Goal: Task Accomplishment & Management: Manage account settings

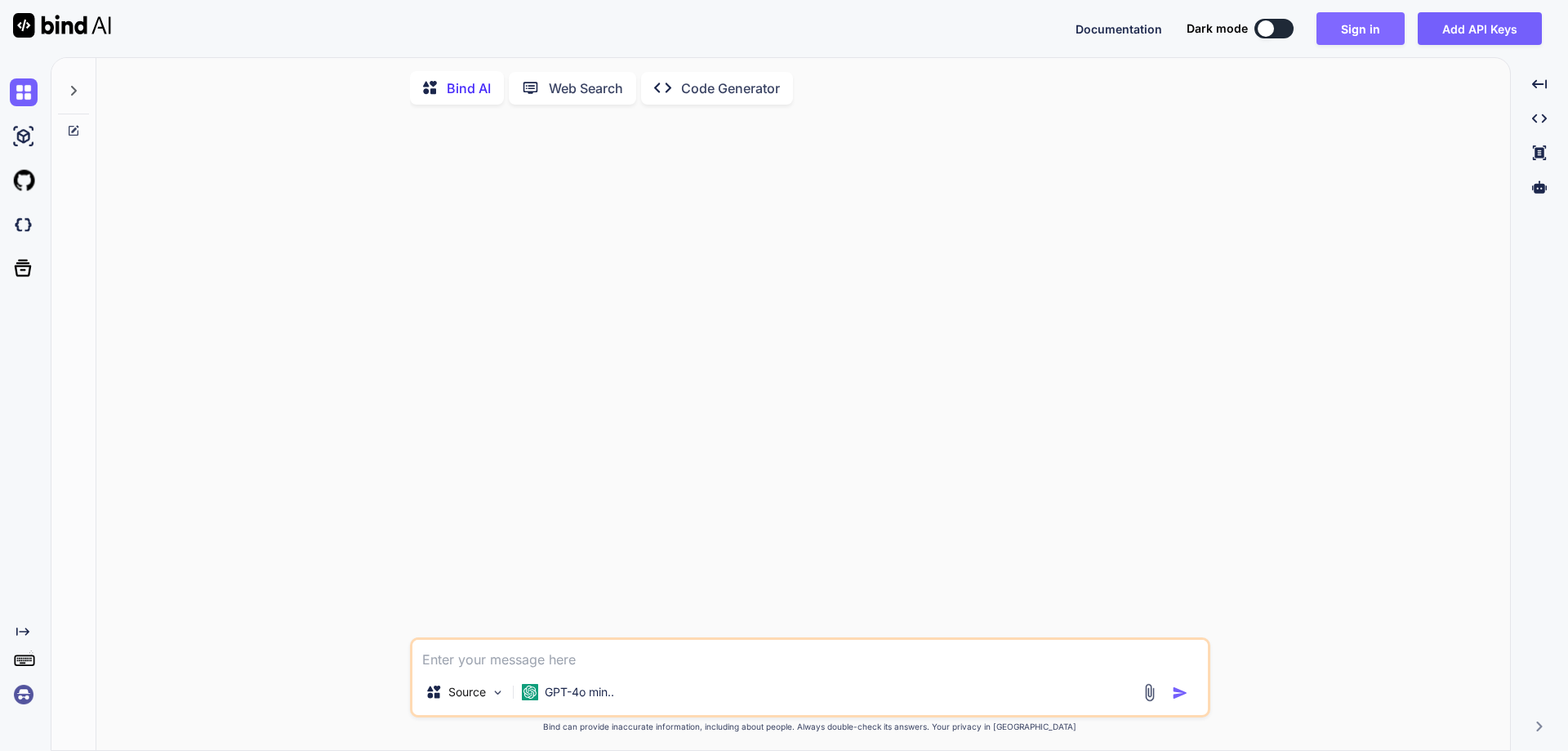
click at [1347, 29] on button "Sign in" at bounding box center [1361, 28] width 88 height 33
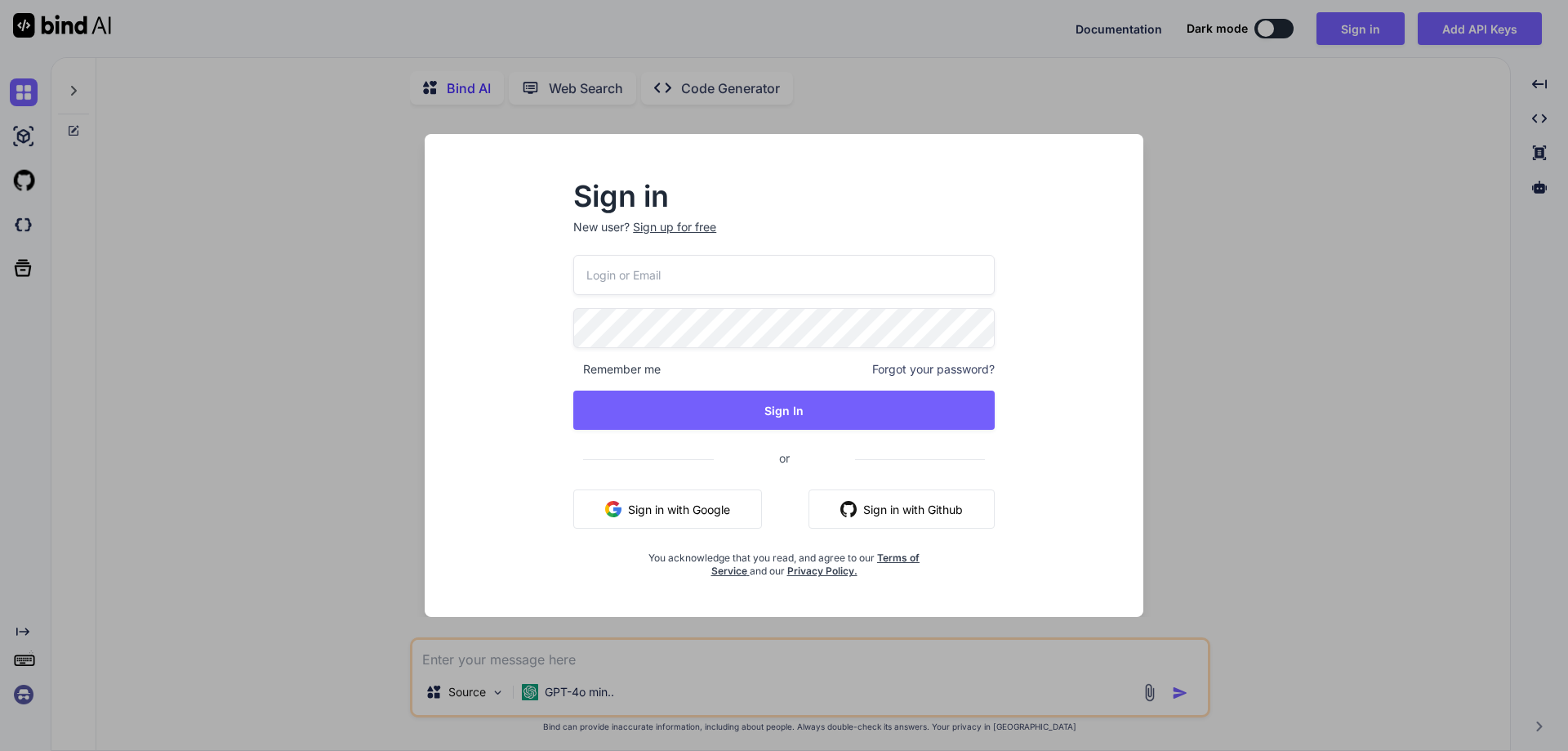
click at [629, 298] on div "Remember me Forgot your password? Sign In or Sign in with Google Sign in with G…" at bounding box center [784, 417] width 421 height 323
click at [629, 280] on input "email" at bounding box center [784, 275] width 421 height 40
paste input "[EMAIL_ADDRESS][DOMAIN_NAME]"
type input "[EMAIL_ADDRESS][DOMAIN_NAME]"
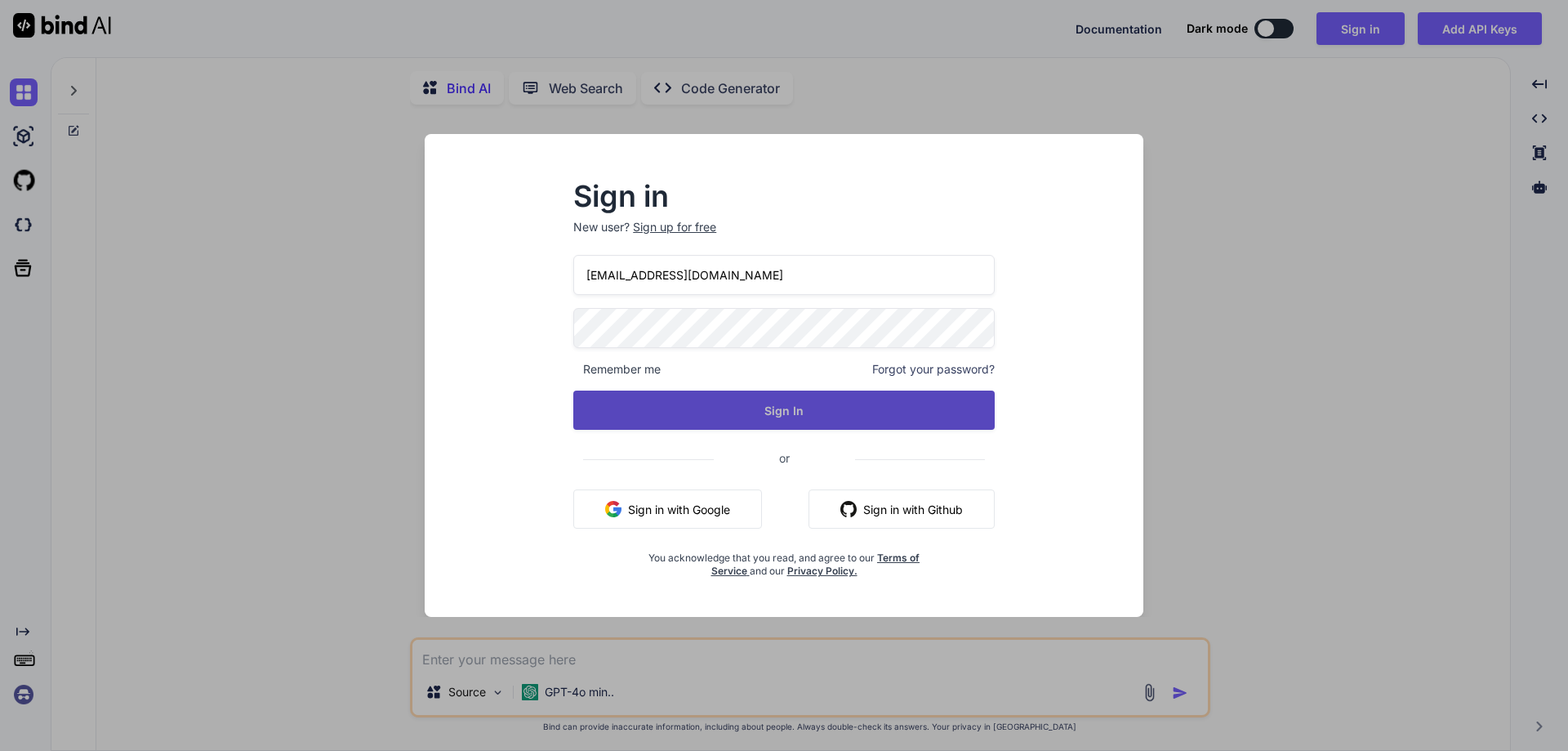
click at [612, 404] on button "Sign In" at bounding box center [784, 410] width 421 height 39
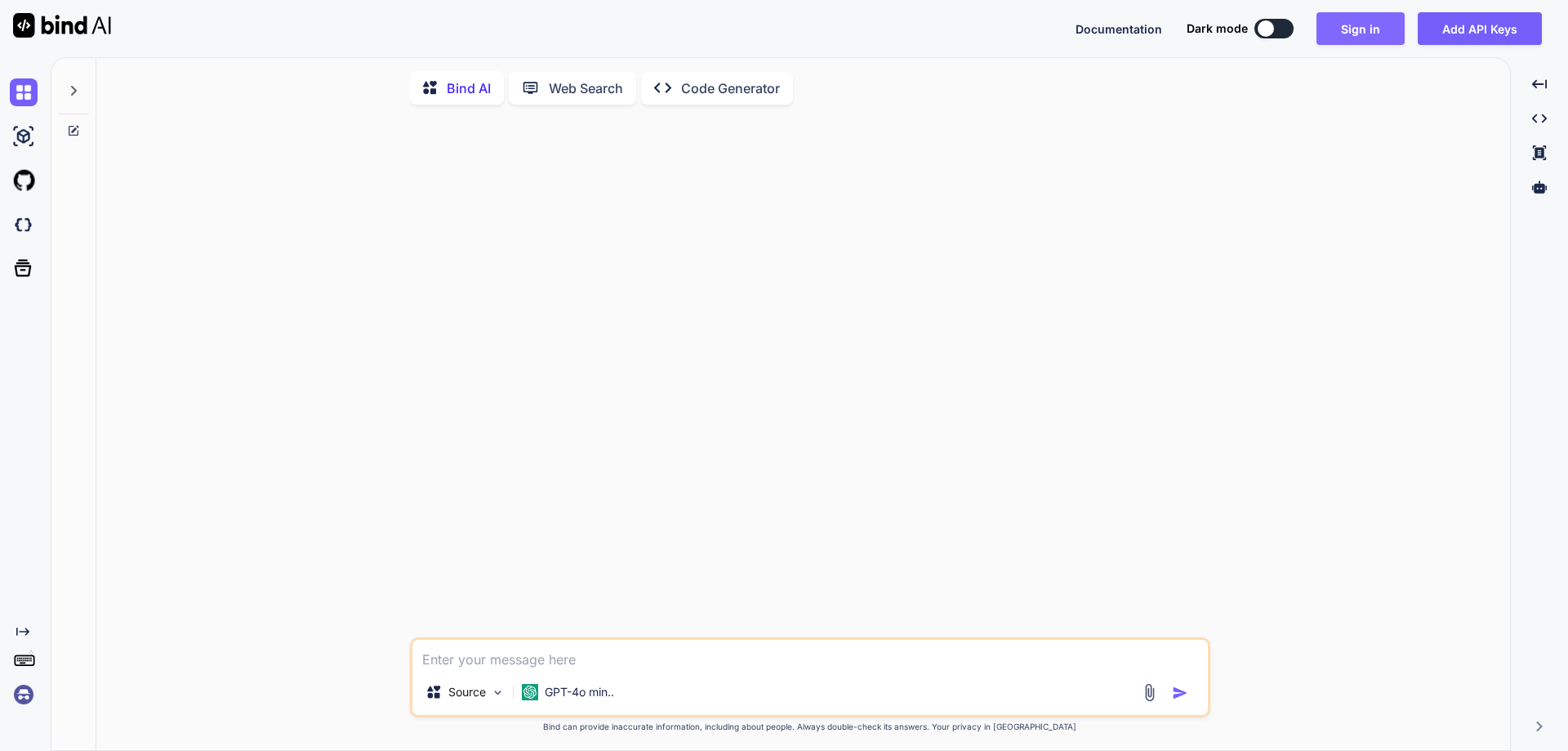
click at [1344, 29] on button "Sign in" at bounding box center [1361, 28] width 88 height 33
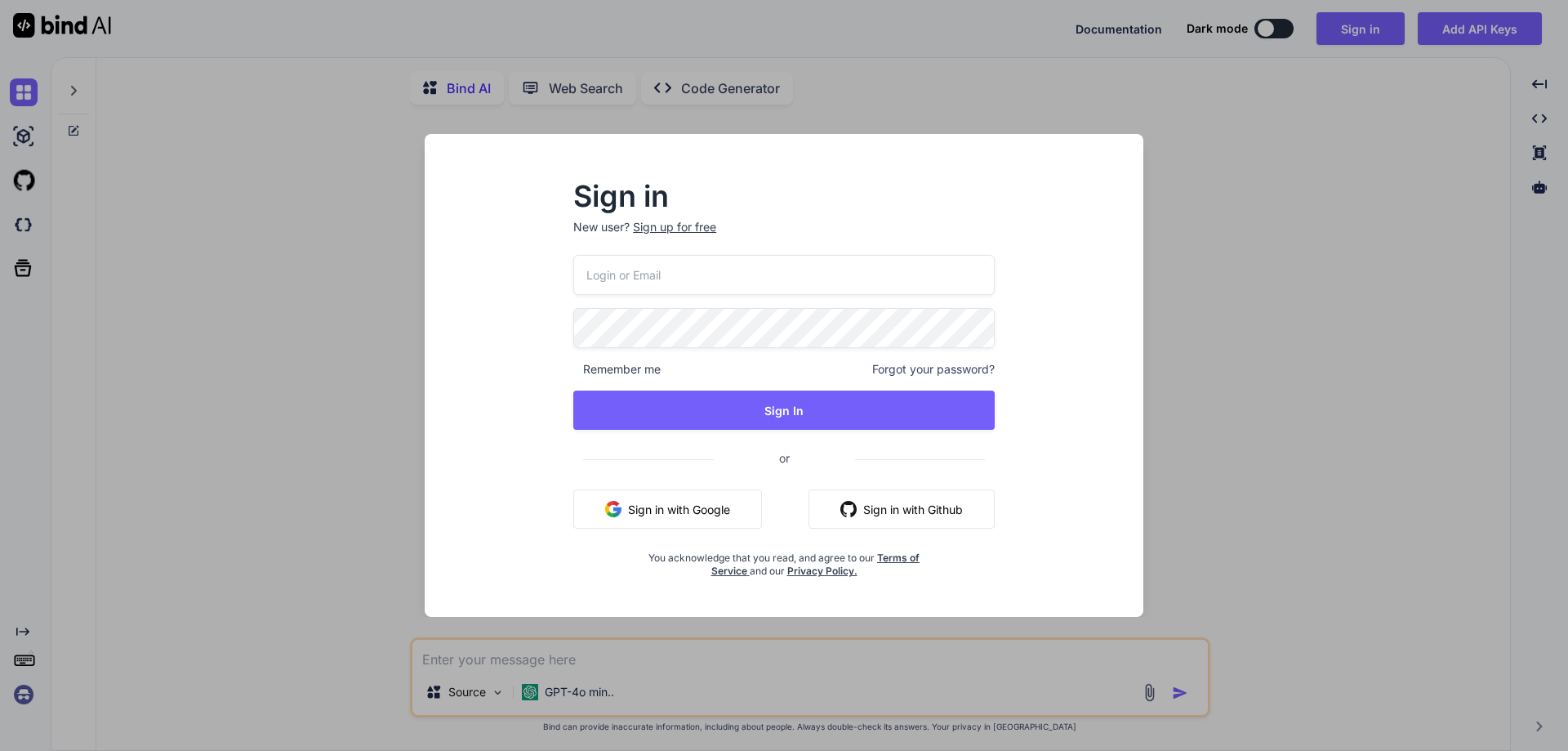
click at [671, 262] on input "email" at bounding box center [784, 275] width 421 height 40
paste input "[EMAIL_ADDRESS][DOMAIN_NAME]"
type input "[EMAIL_ADDRESS][DOMAIN_NAME]"
click at [607, 390] on div "[PERSON_NAME][EMAIL_ADDRESS][DOMAIN_NAME] Remember me Forgot your password? Sig…" at bounding box center [784, 417] width 421 height 323
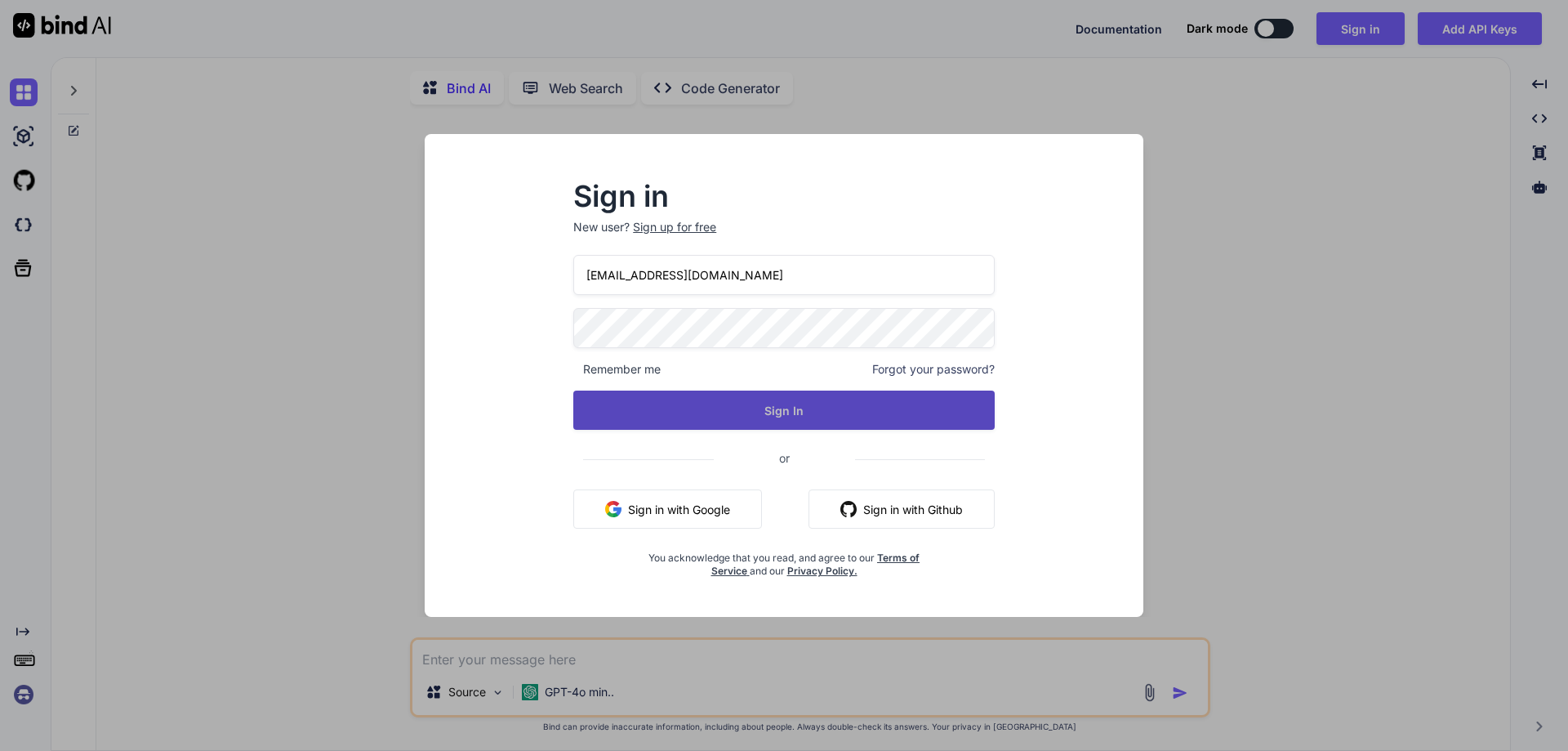
click at [613, 403] on button "Sign In" at bounding box center [784, 410] width 421 height 39
click at [701, 414] on button "Sign In" at bounding box center [784, 410] width 421 height 39
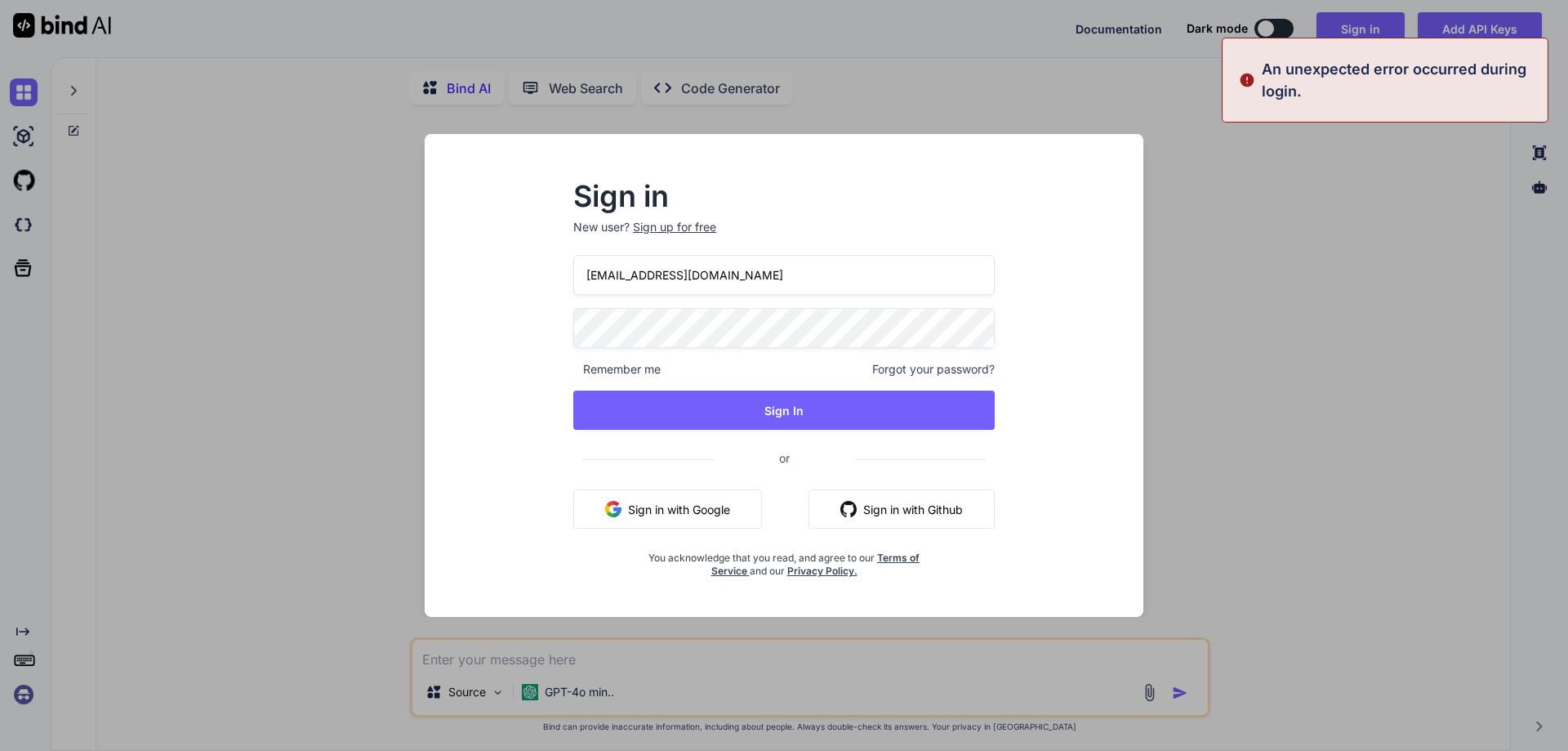
click at [1242, 179] on div "Sign in New user? Sign up for free [PERSON_NAME][EMAIL_ADDRESS][DOMAIN_NAME] Re…" at bounding box center [784, 376] width 1568 height 751
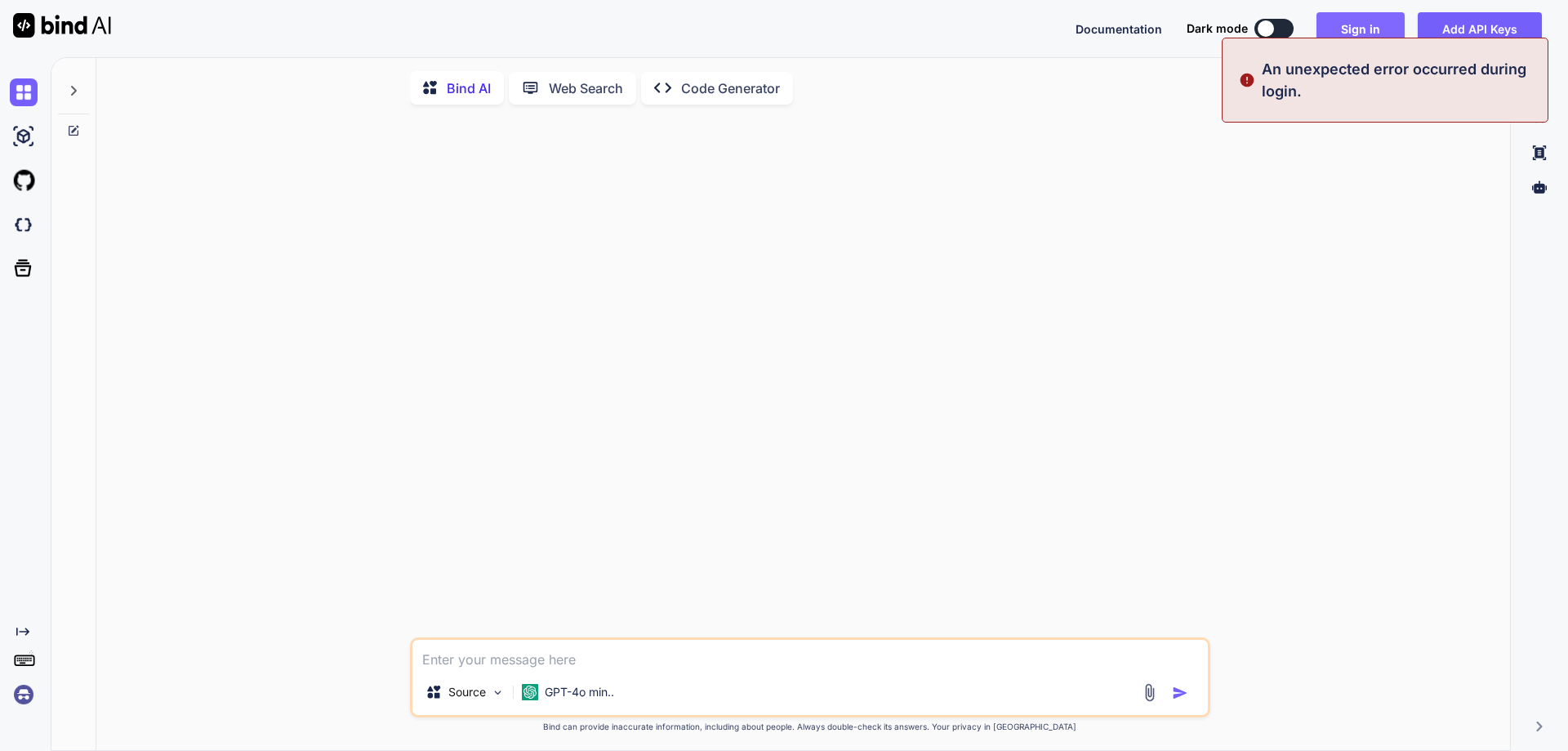
click at [1377, 22] on button "Sign in" at bounding box center [1361, 28] width 88 height 33
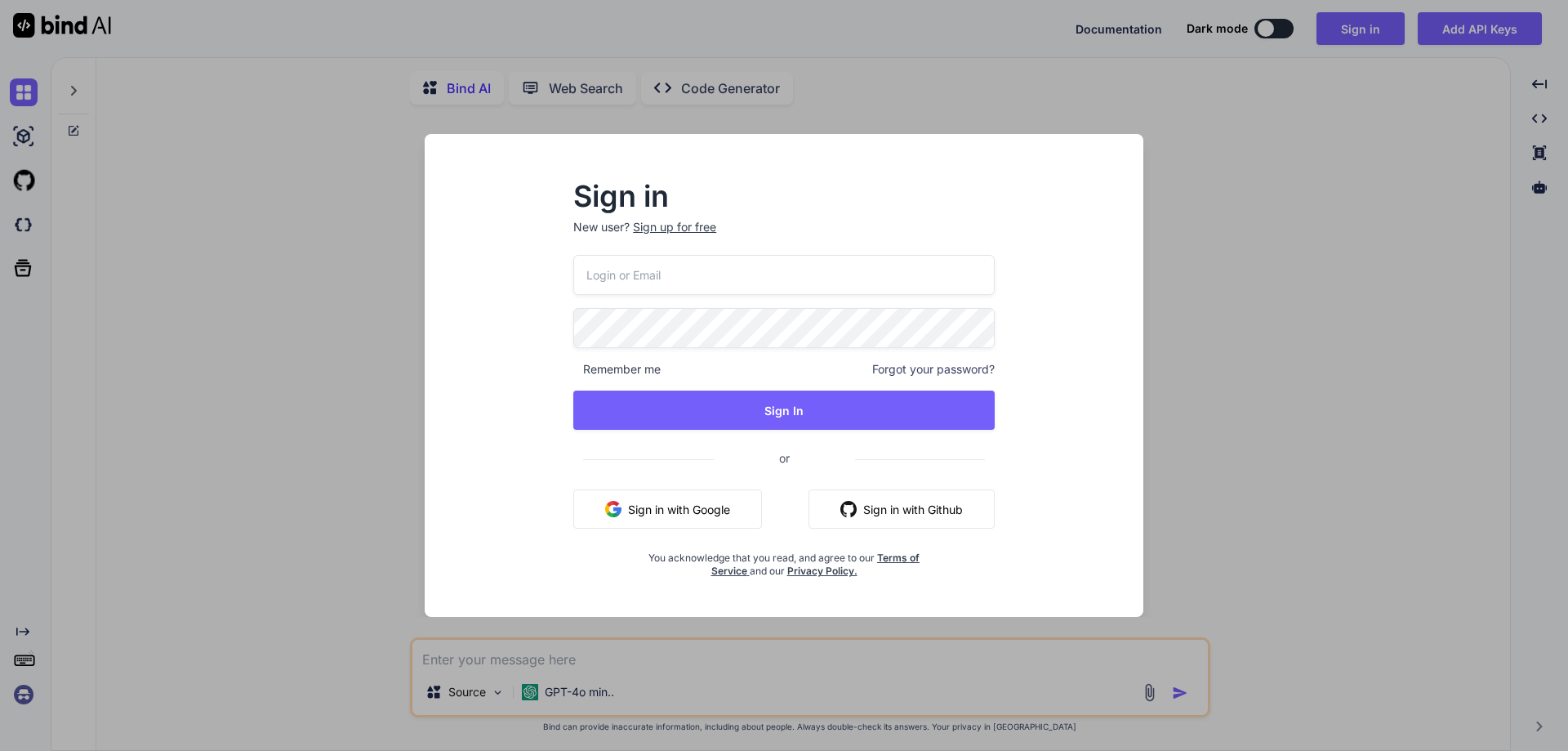
click at [705, 264] on input "email" at bounding box center [784, 275] width 421 height 40
paste input "[EMAIL_ADDRESS][DOMAIN_NAME]"
type input "[EMAIL_ADDRESS][DOMAIN_NAME]"
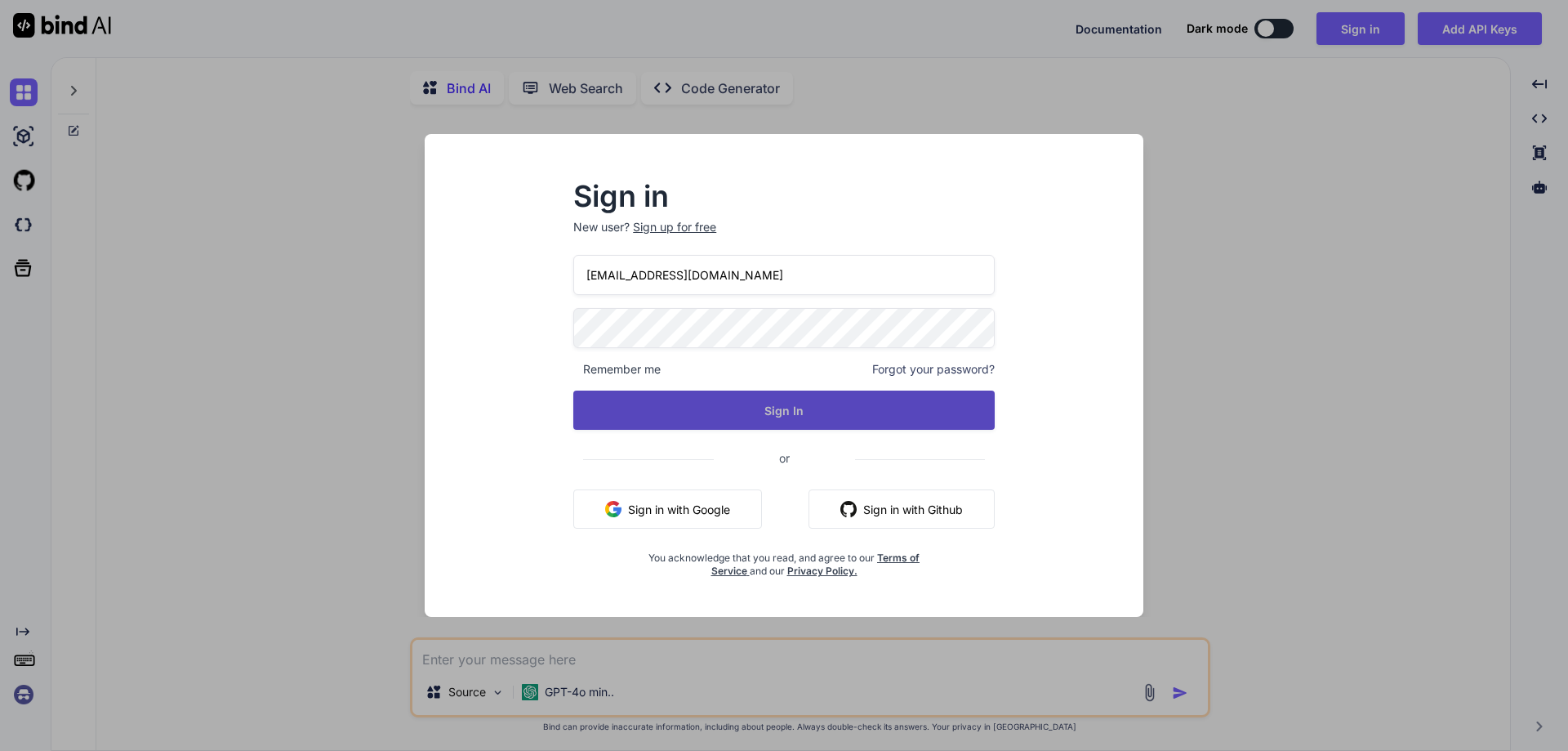
click at [609, 414] on button "Sign In" at bounding box center [784, 410] width 421 height 39
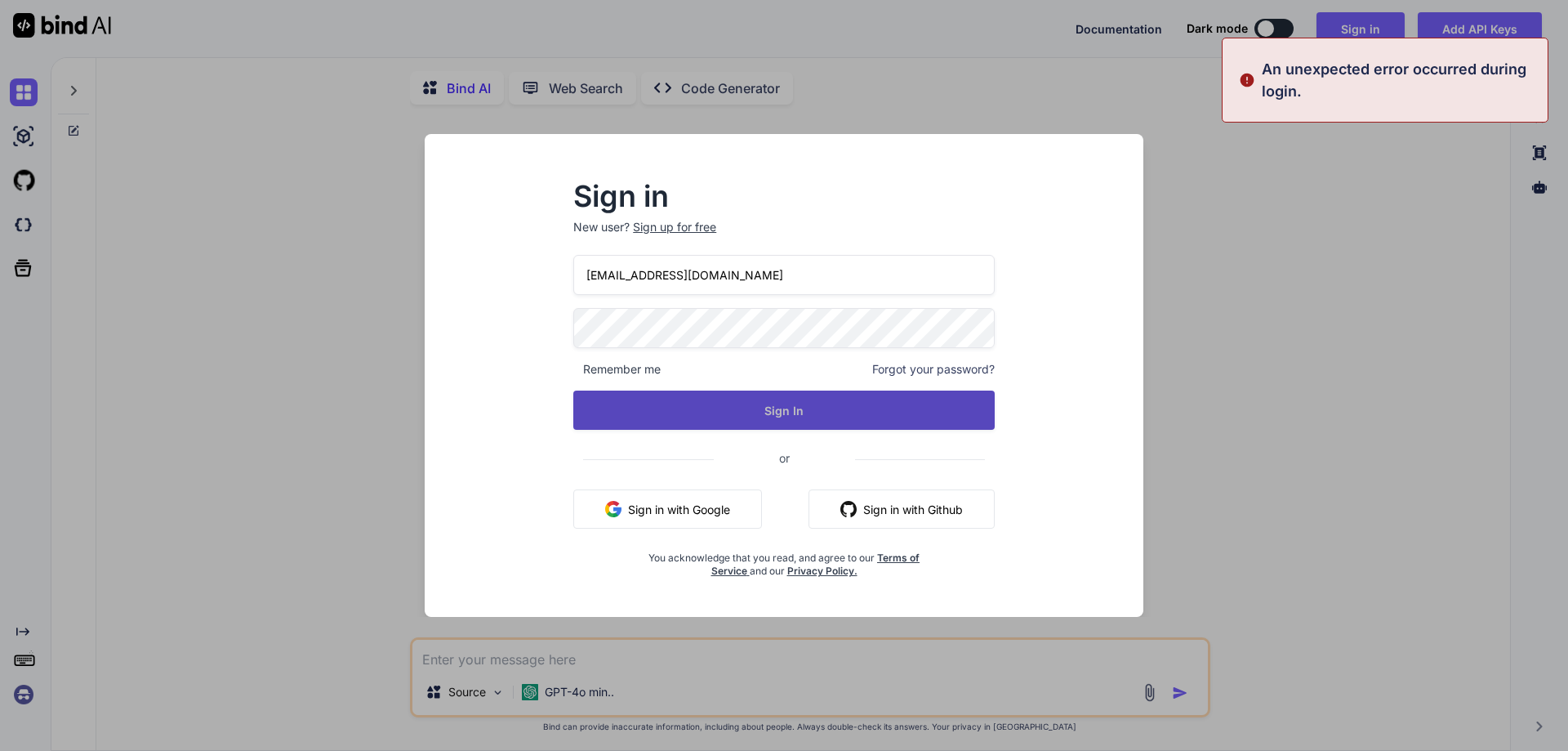
click at [610, 414] on button "Sign In" at bounding box center [784, 410] width 421 height 39
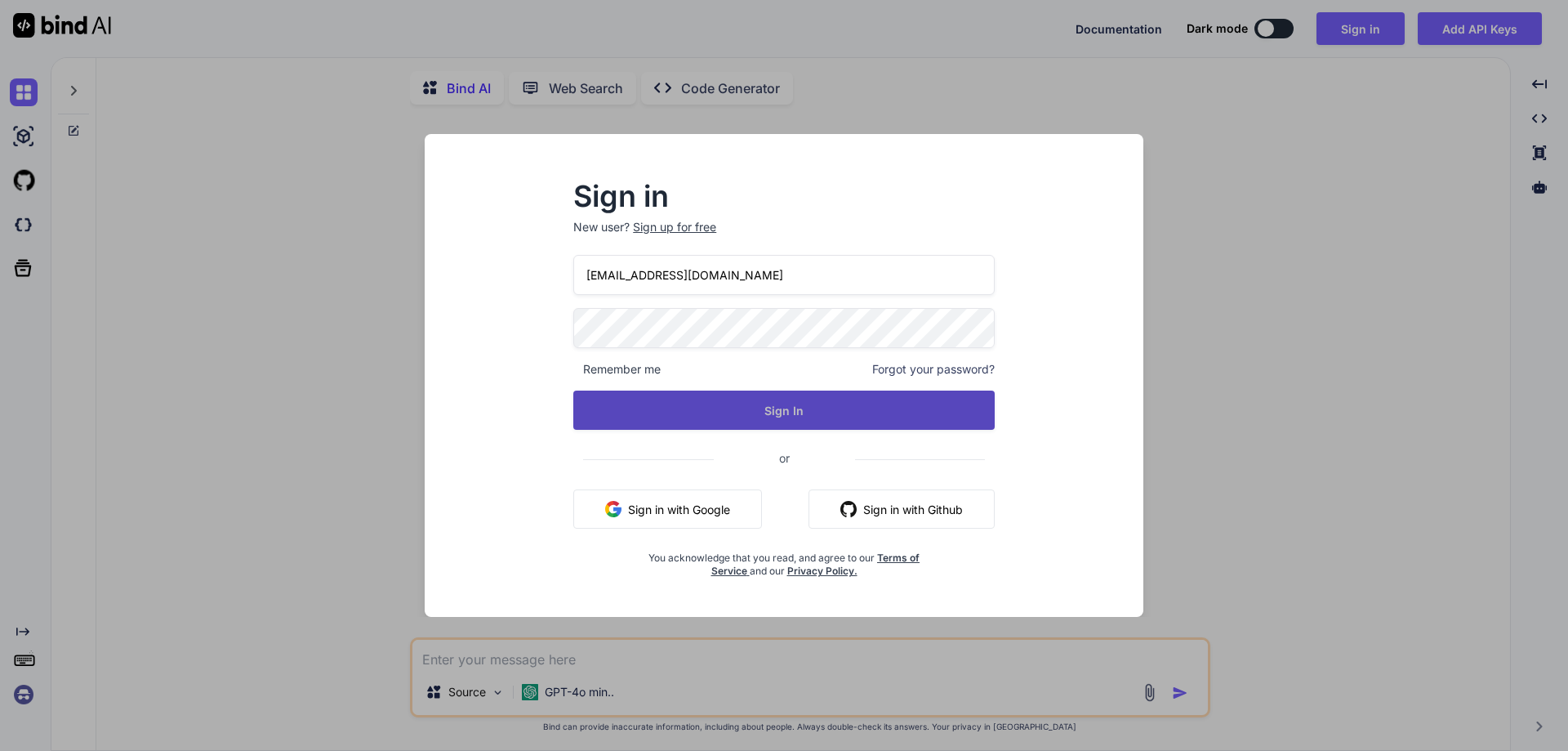
click at [756, 412] on button "Sign In" at bounding box center [784, 410] width 421 height 39
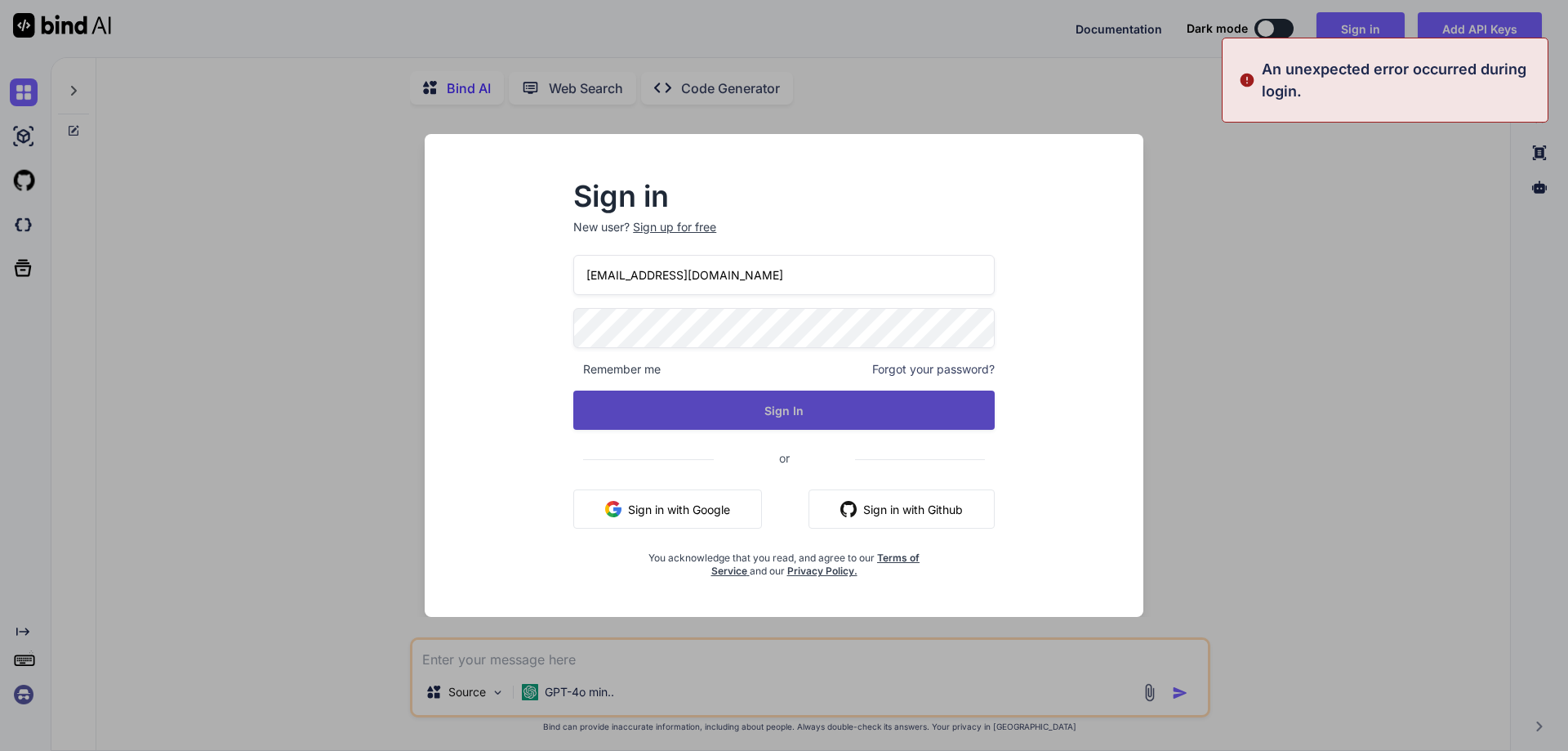
click at [695, 407] on button "Sign In" at bounding box center [784, 410] width 421 height 39
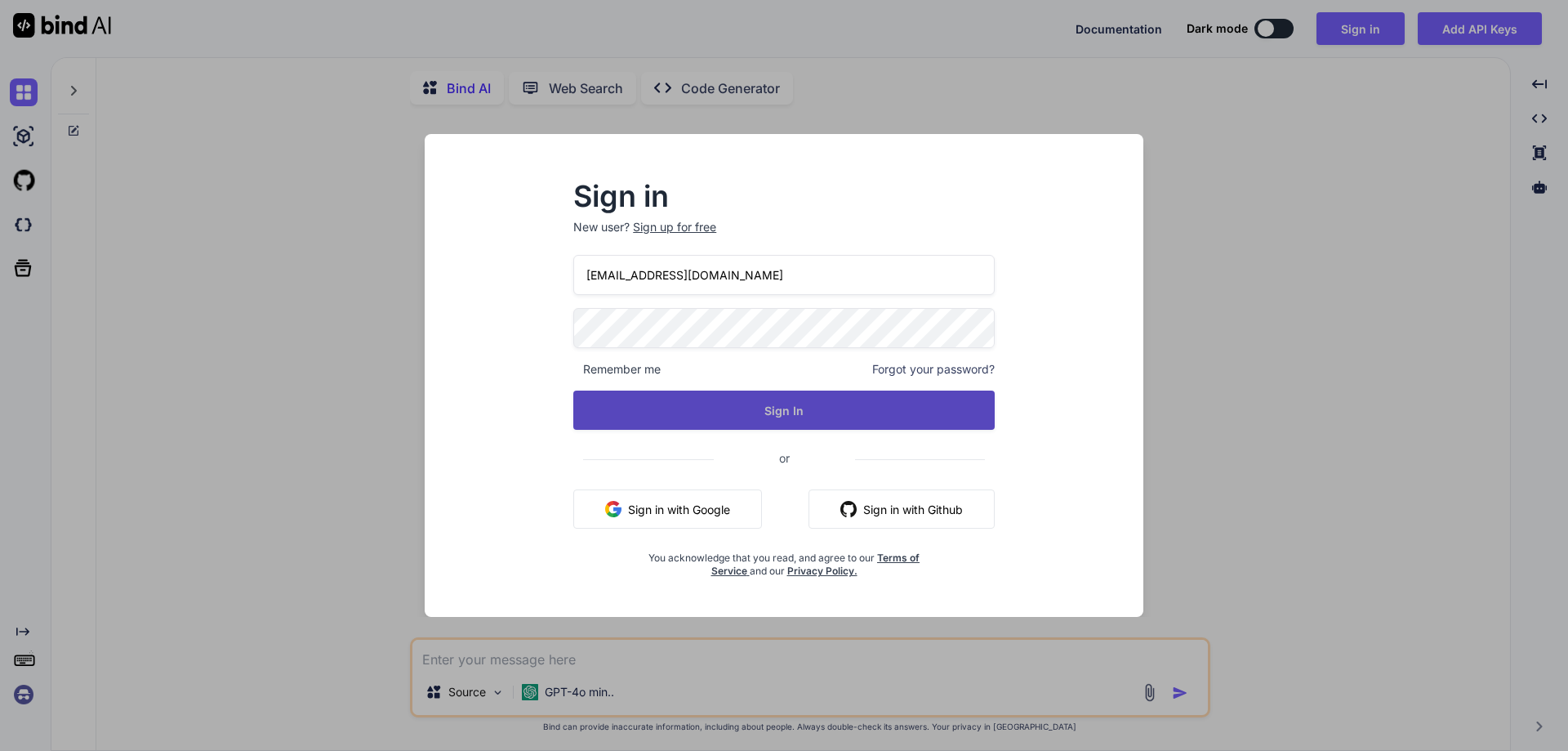
click at [830, 404] on button "Sign In" at bounding box center [784, 410] width 421 height 39
click at [608, 418] on button "Sign In" at bounding box center [784, 410] width 421 height 39
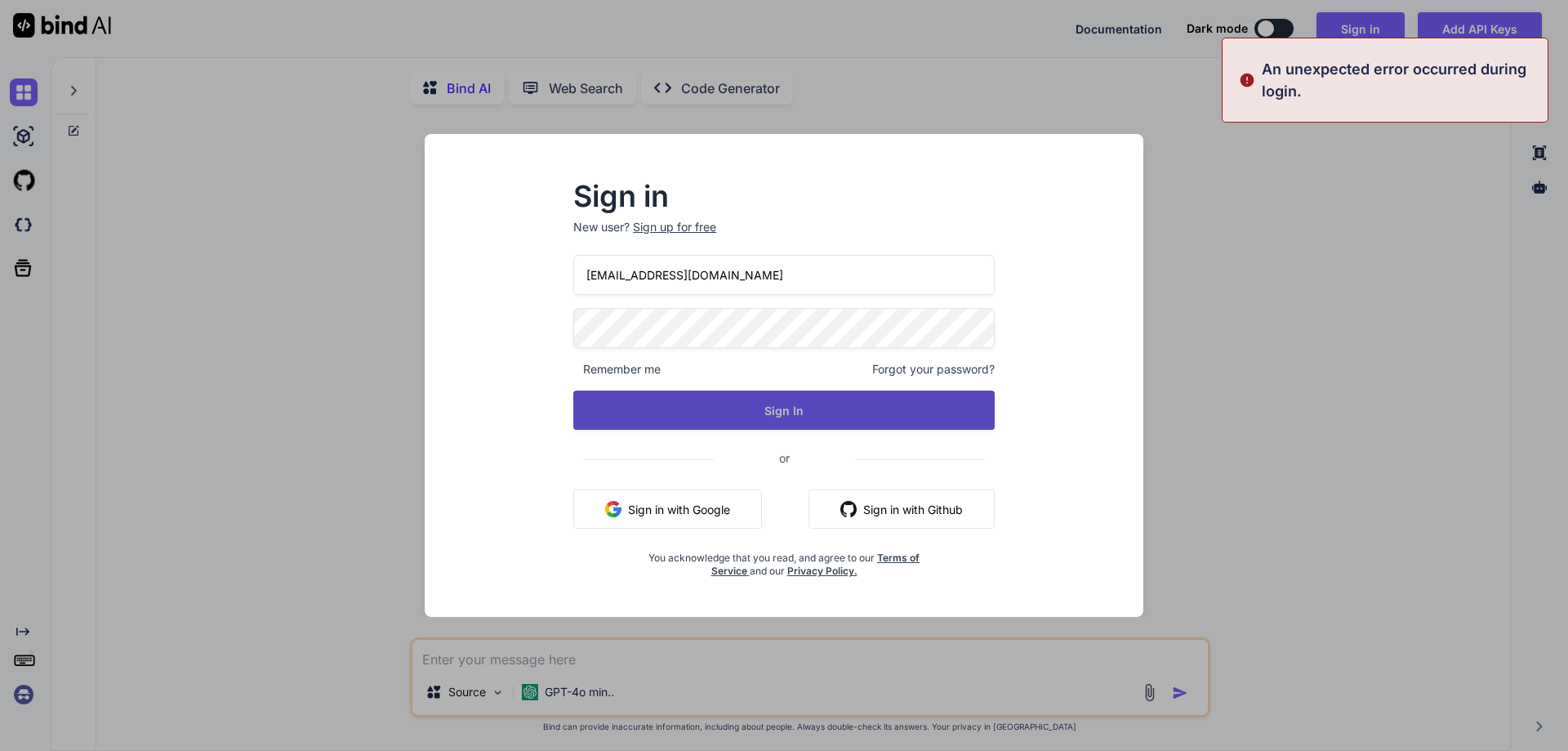
click at [608, 418] on button "Sign In" at bounding box center [784, 410] width 421 height 39
click at [610, 418] on button "Sign In" at bounding box center [784, 410] width 421 height 39
click at [610, 418] on button "Signing In..." at bounding box center [784, 410] width 421 height 39
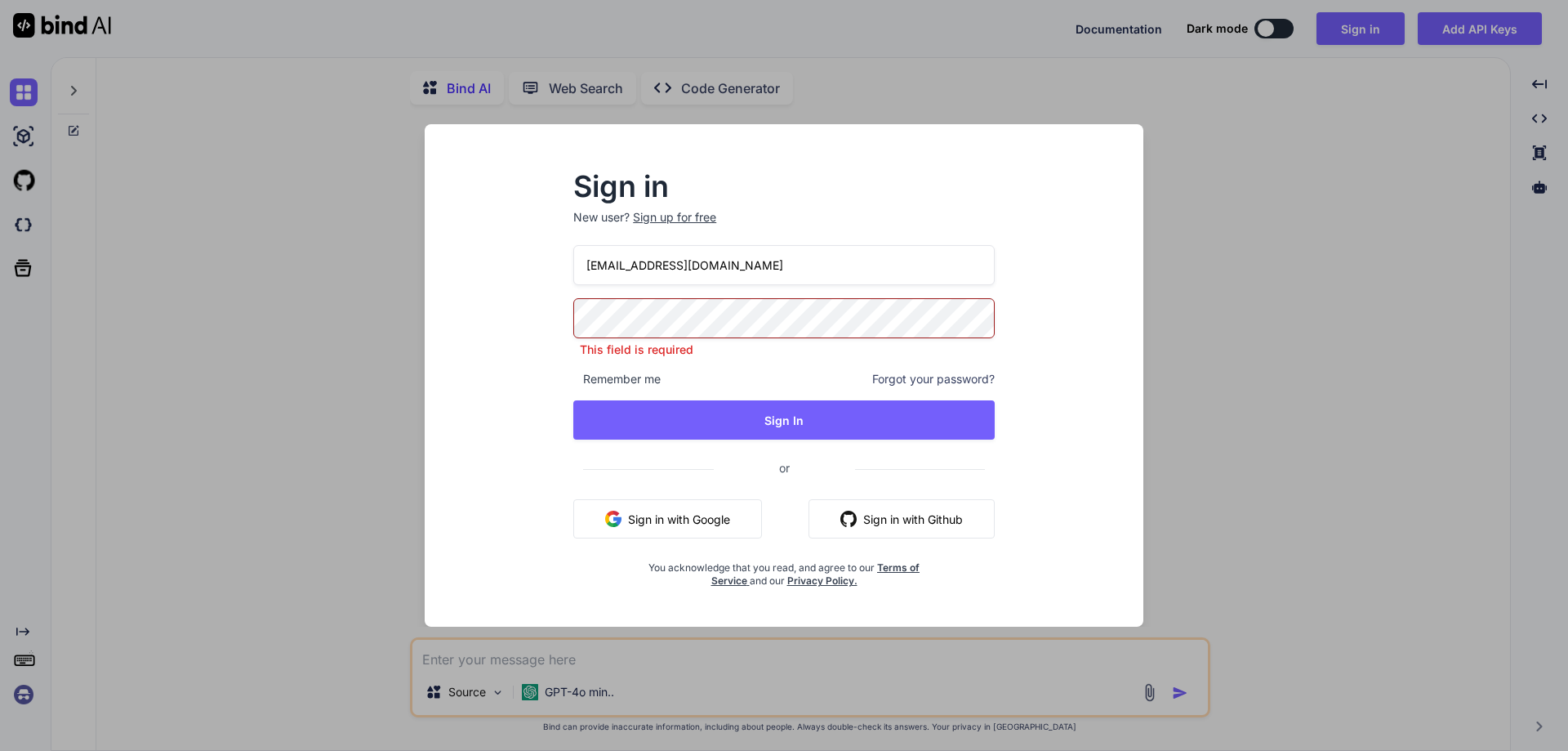
click at [202, 101] on div "Sign in New user? Sign up for free [PERSON_NAME][EMAIL_ADDRESS][DOMAIN_NAME] Th…" at bounding box center [784, 376] width 1568 height 751
